Goal: Find specific page/section: Find specific page/section

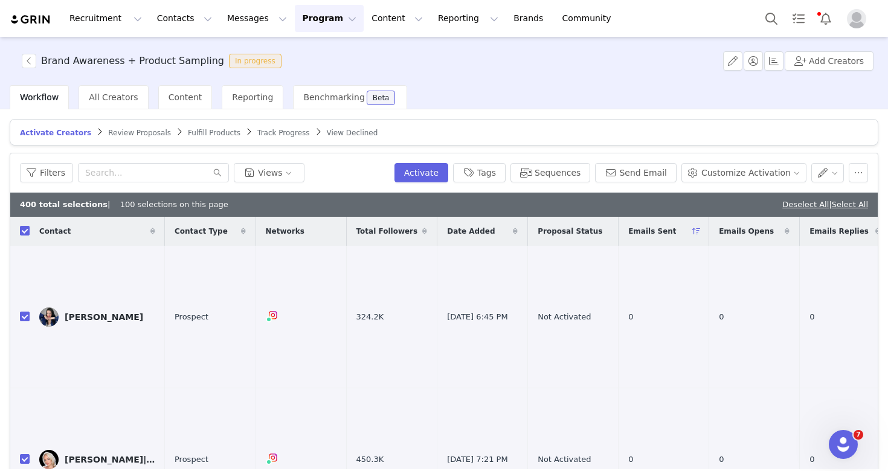
scroll to position [58, 0]
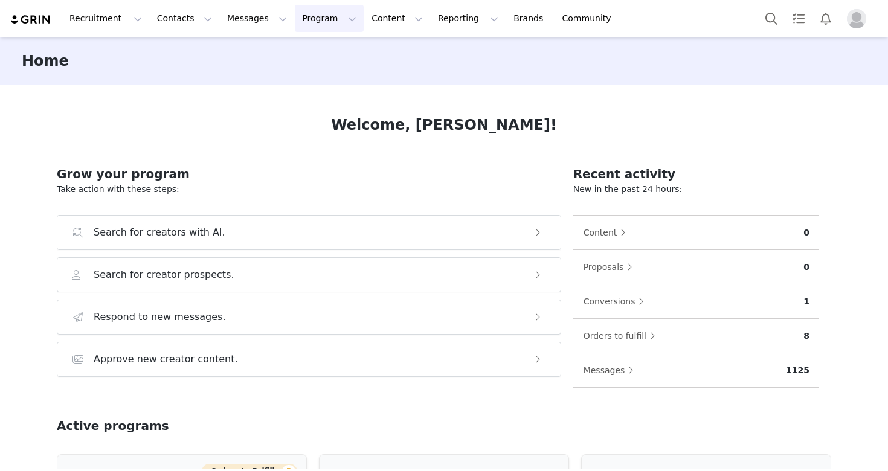
click at [313, 17] on button "Program Program" at bounding box center [329, 18] width 69 height 27
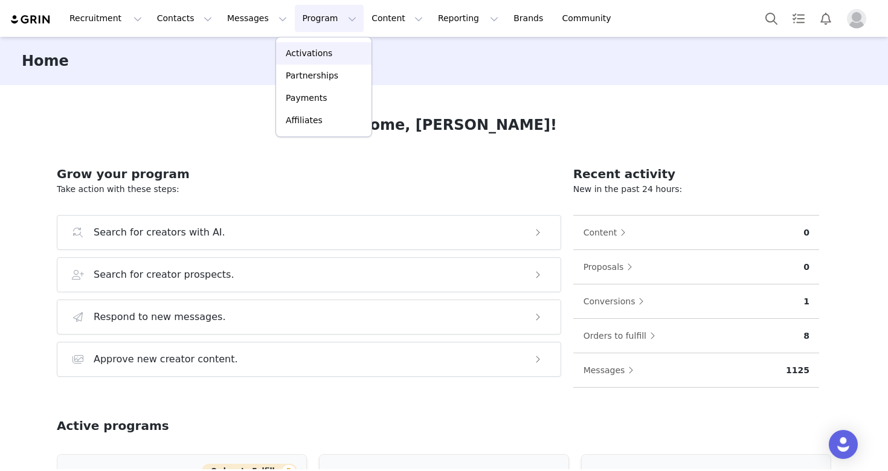
click at [322, 47] on p "Activations" at bounding box center [309, 53] width 47 height 13
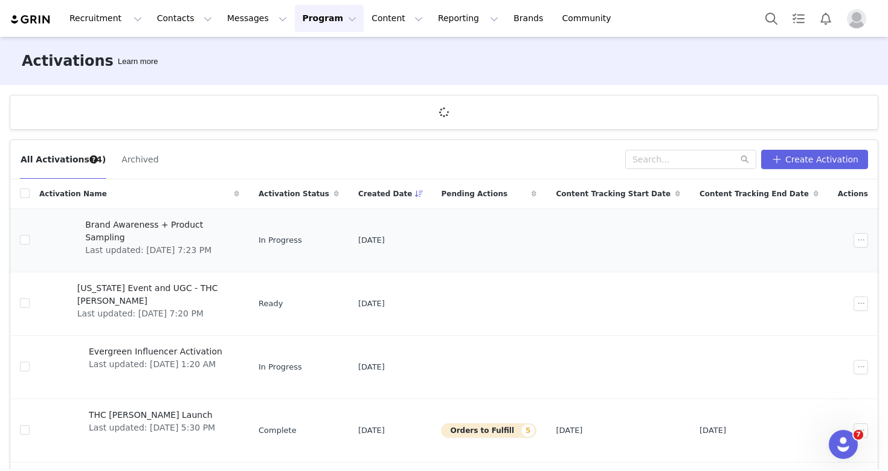
click at [170, 244] on span "Last updated: [DATE] 7:23 PM" at bounding box center [158, 250] width 147 height 13
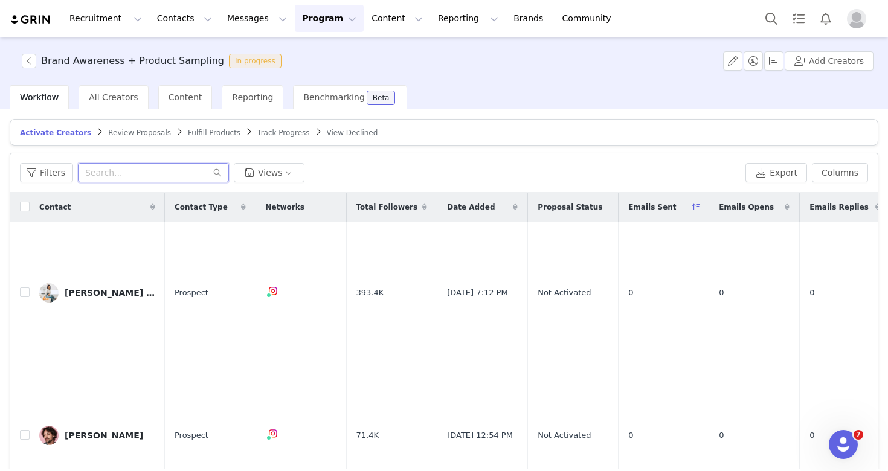
click at [169, 174] on input "text" at bounding box center [153, 172] width 151 height 19
paste input "Hey Oscar, Thanks for following up. Can you provide your best shipping address …"
type input "Hey Oscar, Thanks for following up. Can you provide your best shipping address …"
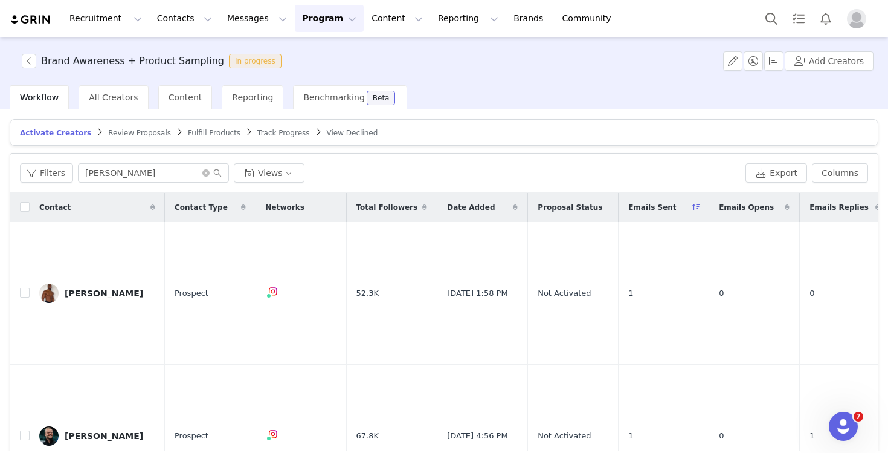
scroll to position [459, 0]
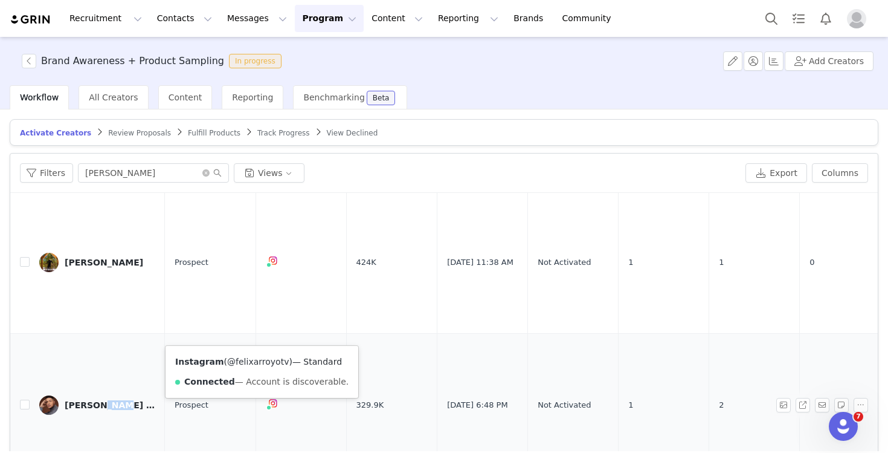
click at [262, 366] on link "@felixarroyotv" at bounding box center [258, 361] width 62 height 10
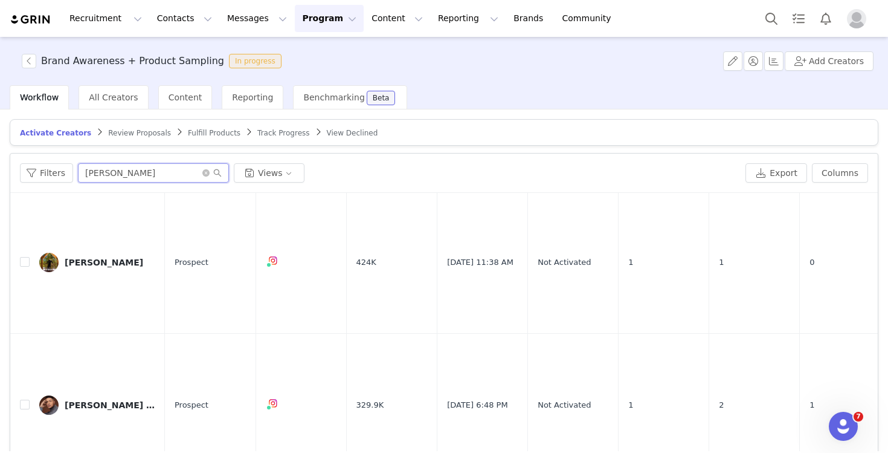
click at [158, 169] on input "felix" at bounding box center [153, 172] width 151 height 19
paste input "bookingpopstunna@gmail.com"
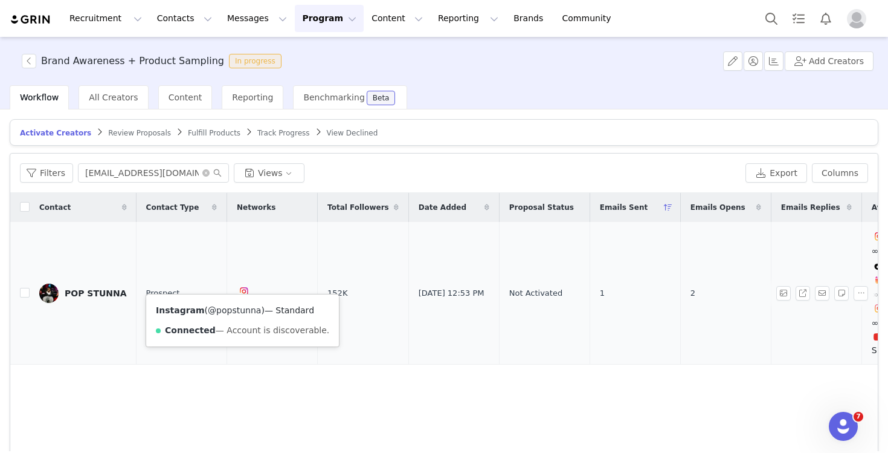
click at [245, 308] on link "@popstunna" at bounding box center [234, 310] width 53 height 10
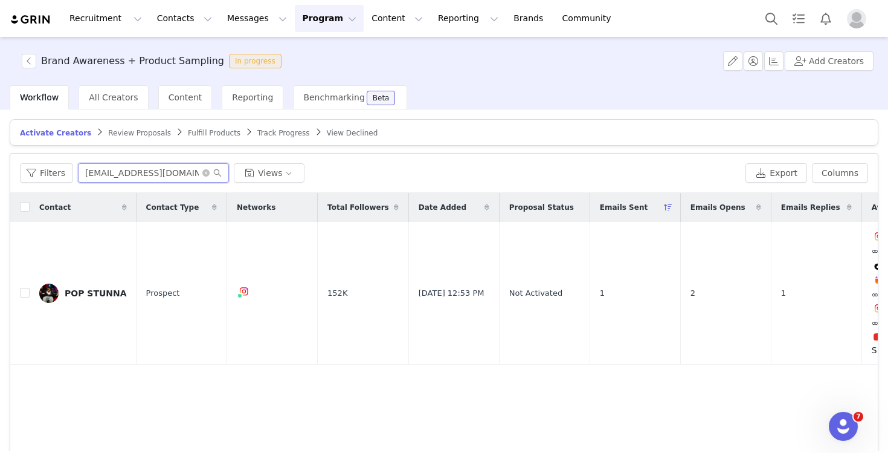
click at [150, 179] on input "bookingpopstunna@gmail.com" at bounding box center [153, 172] width 151 height 19
paste input "wd_records@heredero.net"
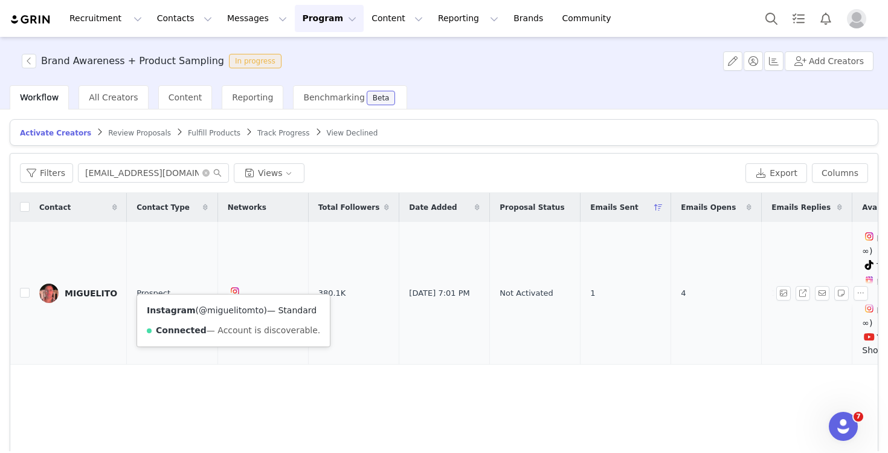
click at [228, 310] on link "@miguelitomto" at bounding box center [231, 310] width 65 height 10
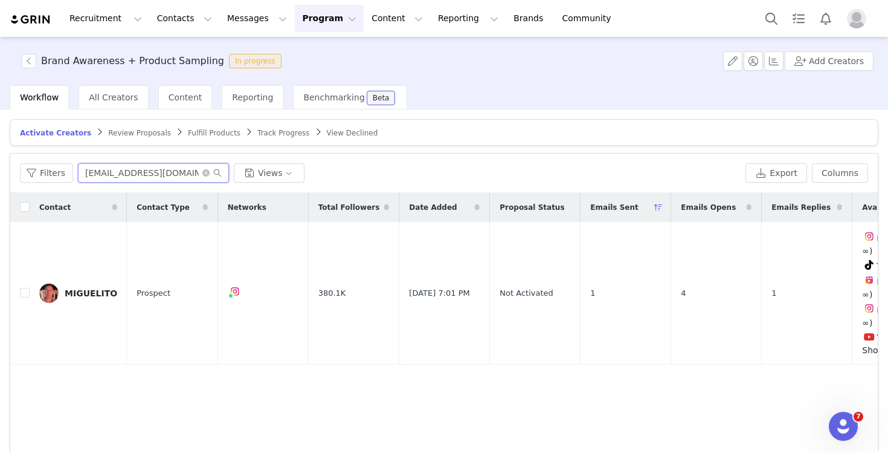
click at [141, 179] on input "wd_records@heredero.net" at bounding box center [153, 172] width 151 height 19
paste input "infoalondracarrasco@gmail.com"
type input "infoalondracarrasco@gmail.com"
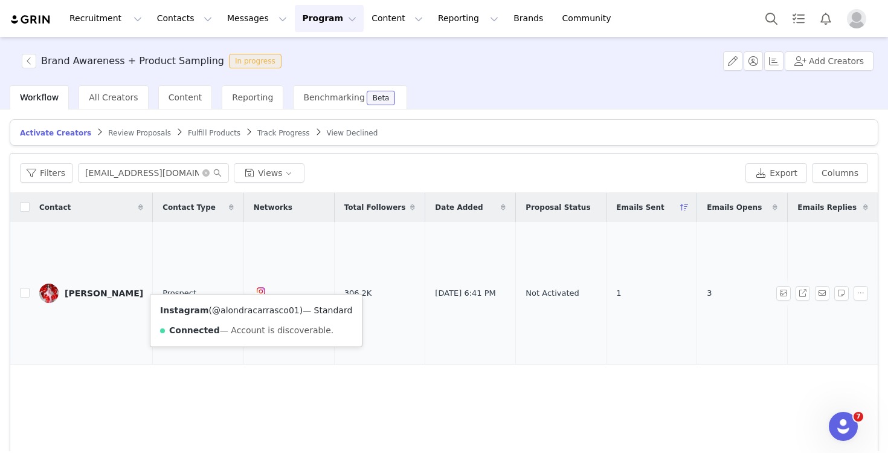
click at [262, 308] on link "@alondracarrasco01" at bounding box center [256, 310] width 88 height 10
